Goal: Task Accomplishment & Management: Use online tool/utility

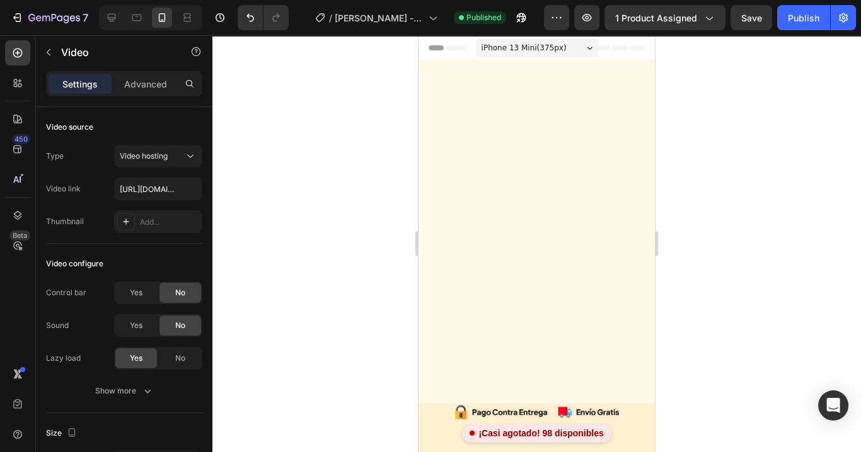
scroll to position [806, 0]
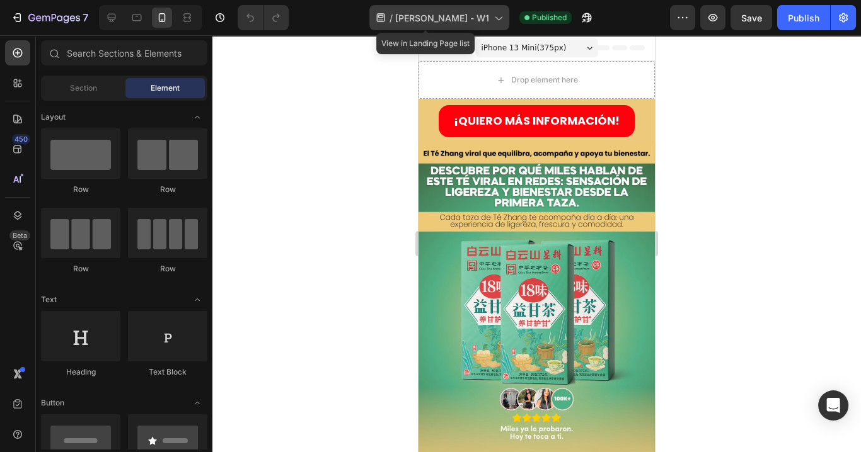
click at [440, 16] on span "[PERSON_NAME] - W1" at bounding box center [442, 17] width 94 height 13
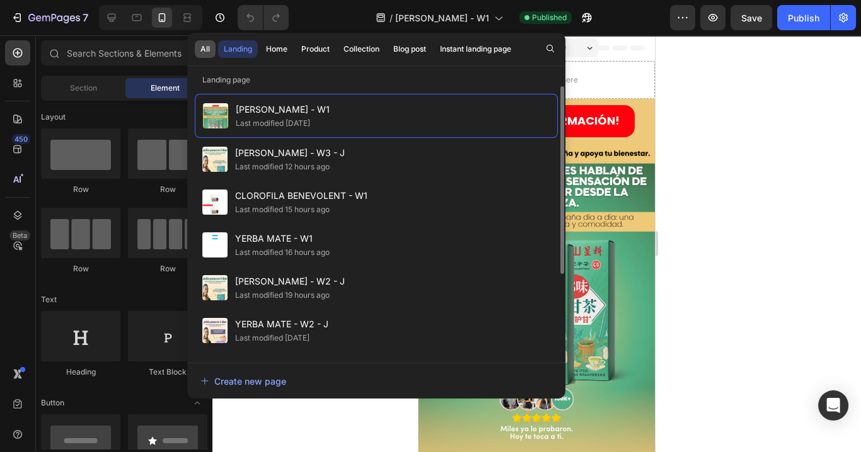
click at [214, 50] on button "All" at bounding box center [205, 49] width 21 height 18
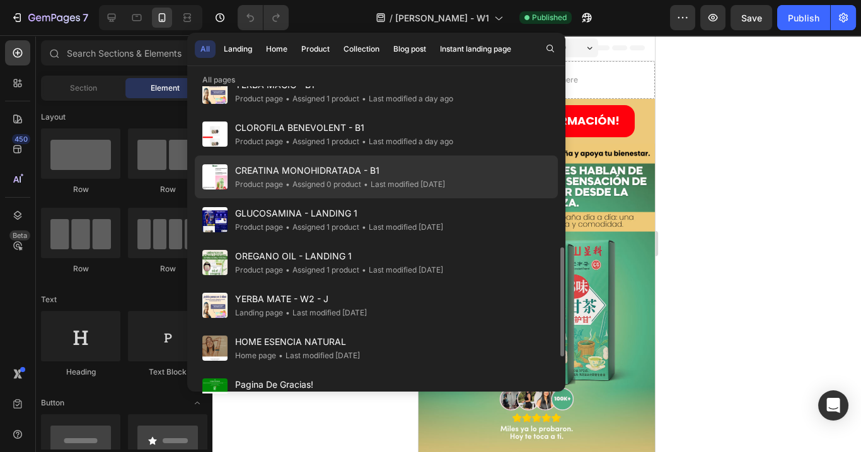
scroll to position [504, 0]
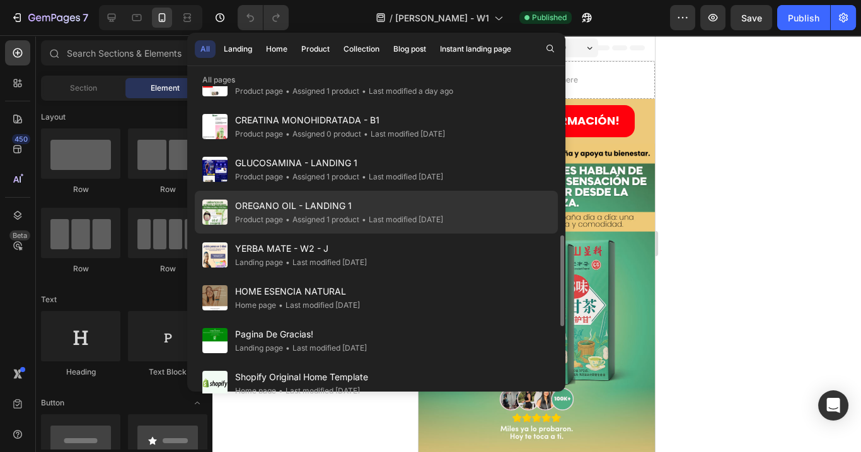
click at [305, 211] on span "OREGANO OIL - LANDING 1" at bounding box center [339, 205] width 208 height 15
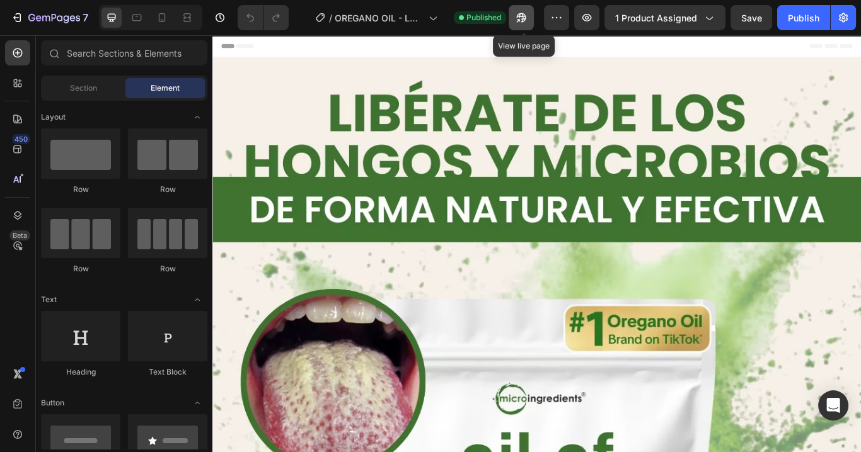
click at [520, 19] on icon "button" at bounding box center [518, 20] width 3 height 3
